Goal: Go to known website: Access a specific website the user already knows

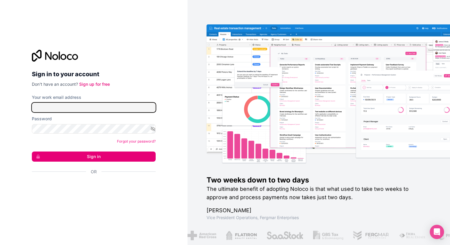
type input "[PERSON_NAME][EMAIL_ADDRESS][DOMAIN_NAME]"
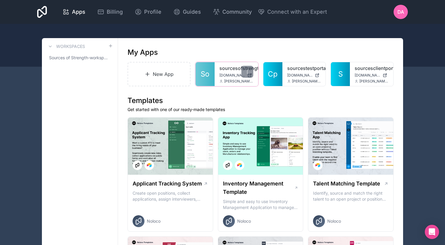
click at [218, 75] on div "sourcesofstrength [DOMAIN_NAME] [PERSON_NAME][EMAIL_ADDRESS][DOMAIN_NAME]" at bounding box center [236, 74] width 43 height 24
click at [217, 74] on div "sourcesofstrength [DOMAIN_NAME] [PERSON_NAME][EMAIL_ADDRESS][DOMAIN_NAME]" at bounding box center [236, 74] width 43 height 24
click at [210, 70] on link "So" at bounding box center [205, 74] width 19 height 24
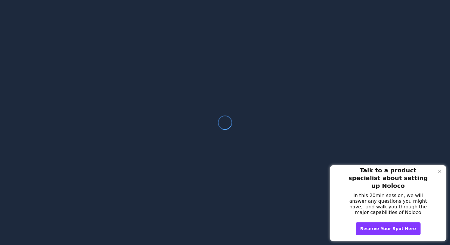
click at [440, 172] on div "Close Step" at bounding box center [440, 172] width 8 height 8
